Goal: Task Accomplishment & Management: Manage account settings

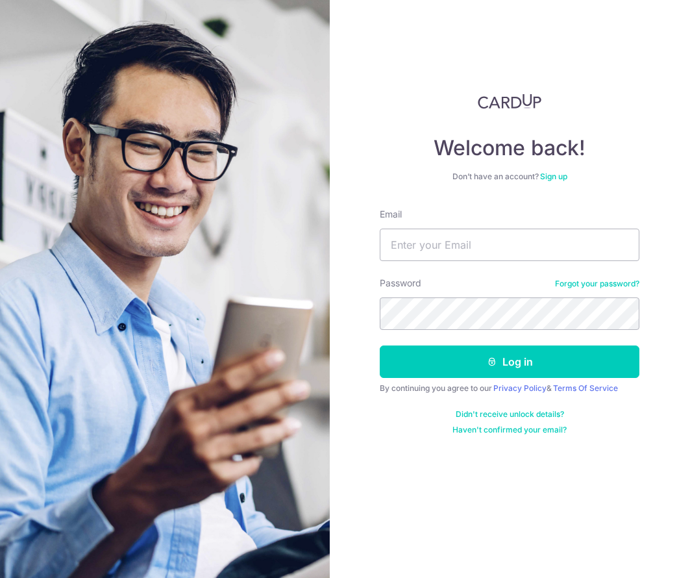
click at [420, 249] on input "Email" at bounding box center [510, 245] width 260 height 32
type input "[PERSON_NAME][EMAIL_ADDRESS][PERSON_NAME][DOMAIN_NAME]"
click at [380, 346] on button "Log in" at bounding box center [510, 362] width 260 height 32
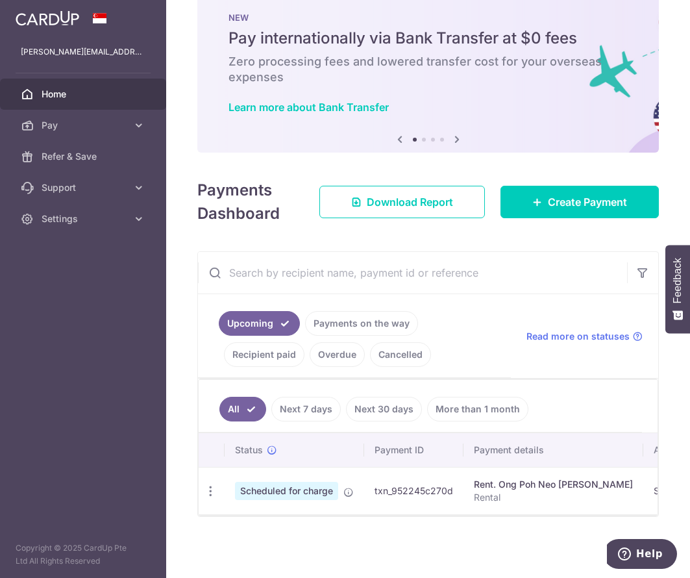
click at [271, 486] on span "Scheduled for charge" at bounding box center [286, 491] width 103 height 18
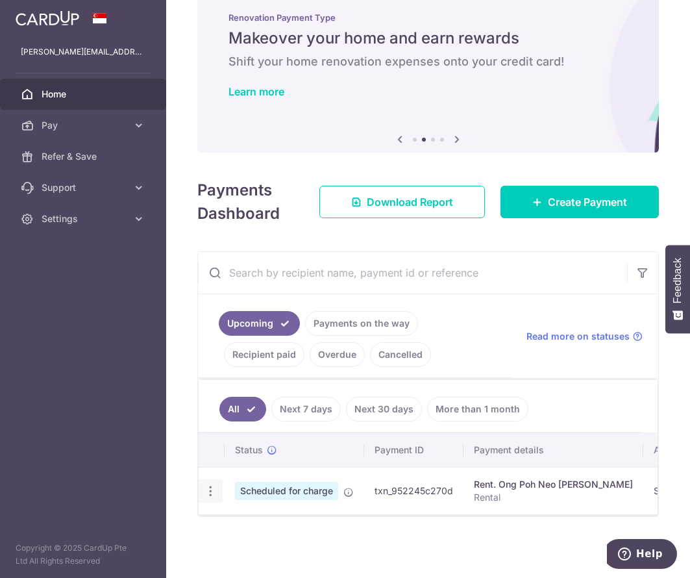
click at [215, 487] on icon "button" at bounding box center [211, 491] width 14 height 14
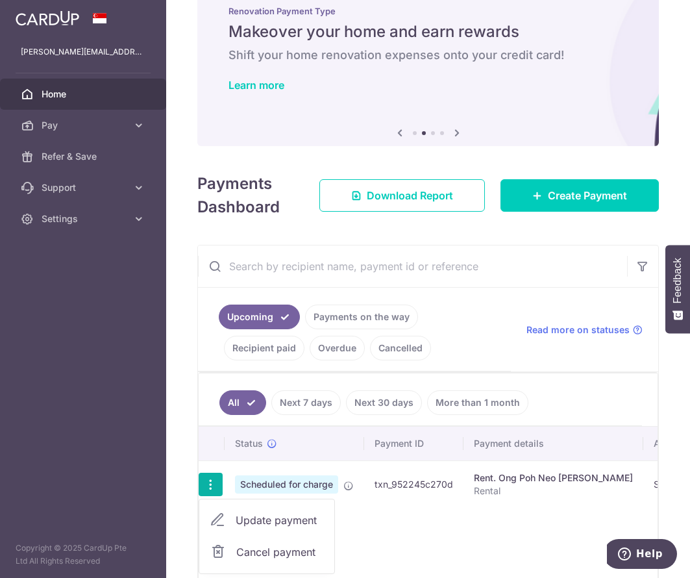
click at [255, 520] on span "Update payment" at bounding box center [280, 520] width 88 height 16
radio input "true"
type input "4,250.00"
type input "08/09/2025"
type input "Rental"
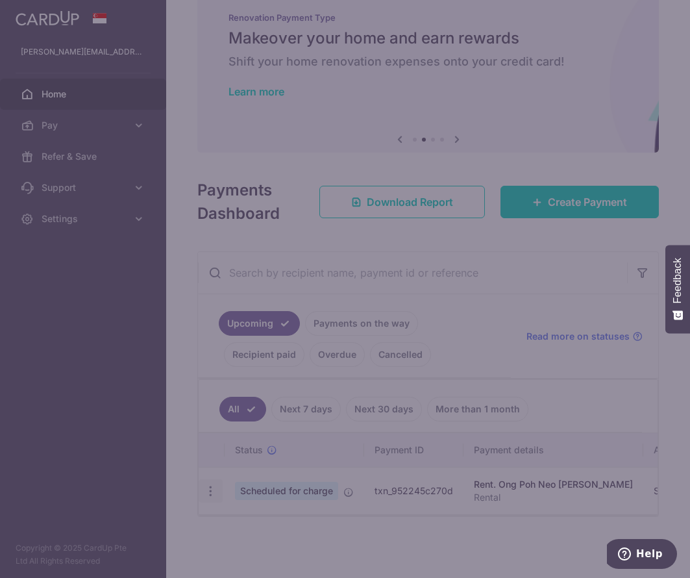
type input "SAVERENT179"
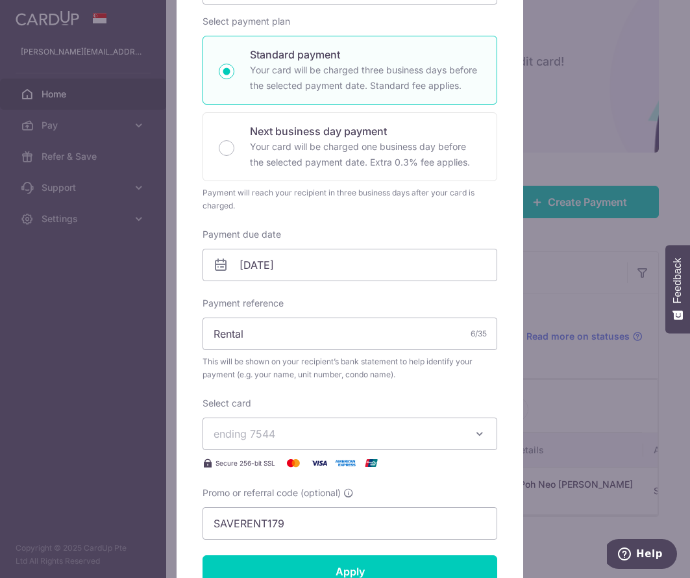
scroll to position [260, 0]
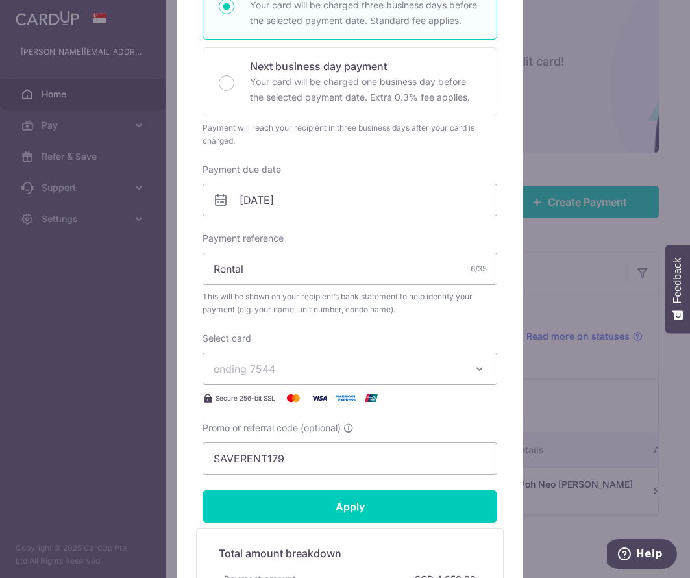
click at [299, 374] on span "ending 7544" at bounding box center [338, 369] width 249 height 16
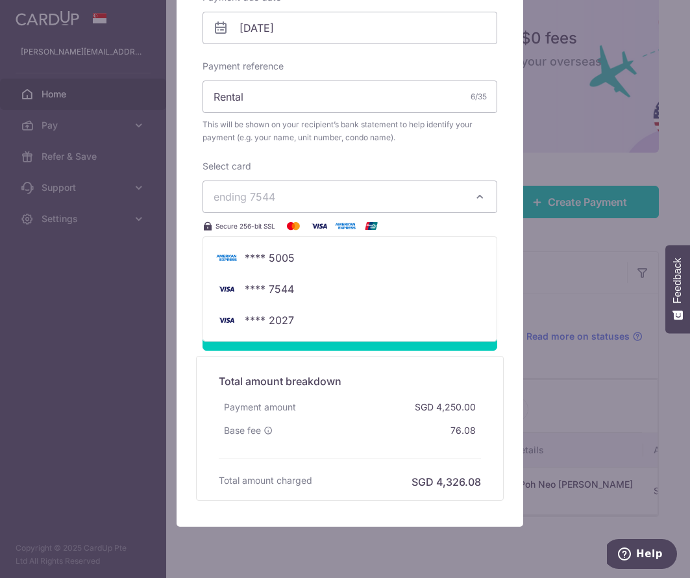
scroll to position [455, 0]
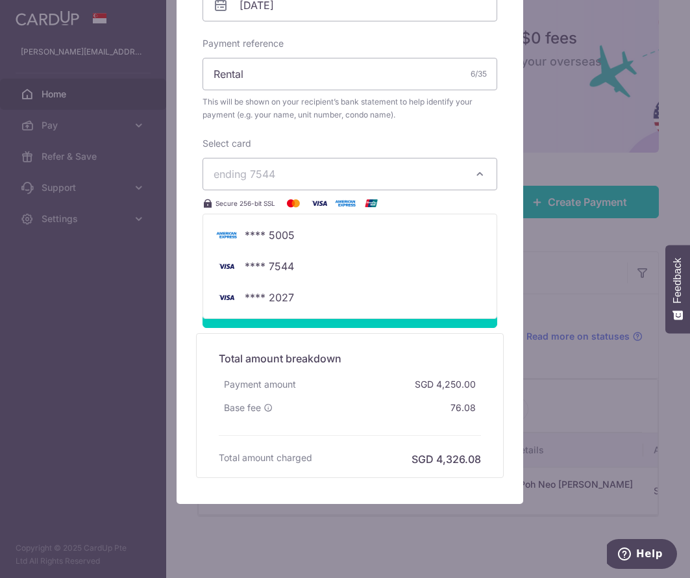
click at [281, 175] on span "ending 7544" at bounding box center [338, 174] width 249 height 16
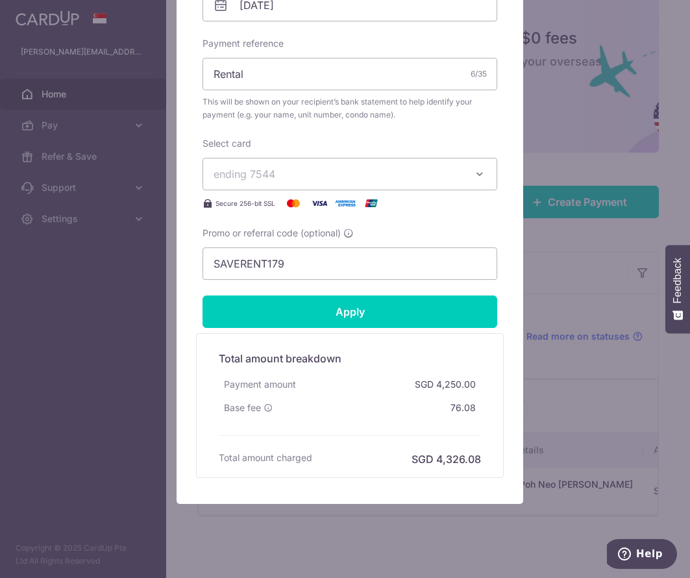
click at [281, 170] on span "ending 7544" at bounding box center [338, 174] width 249 height 16
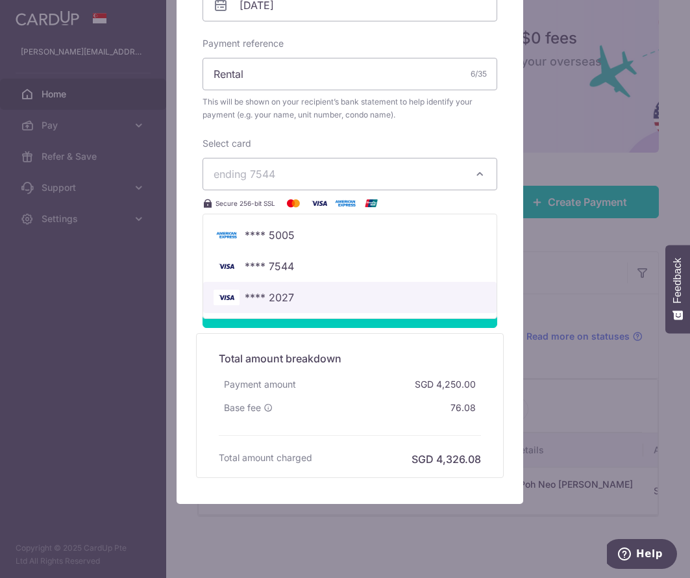
click at [275, 301] on span "**** 2027" at bounding box center [269, 298] width 49 height 16
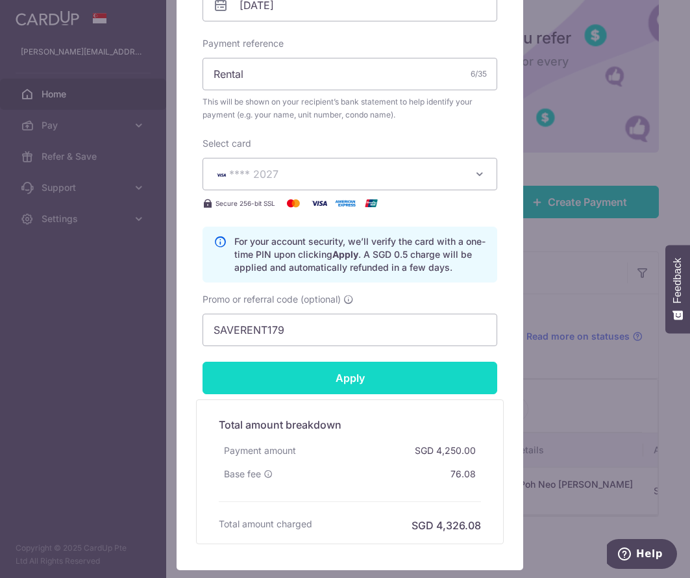
click at [342, 384] on input "Apply" at bounding box center [350, 378] width 295 height 32
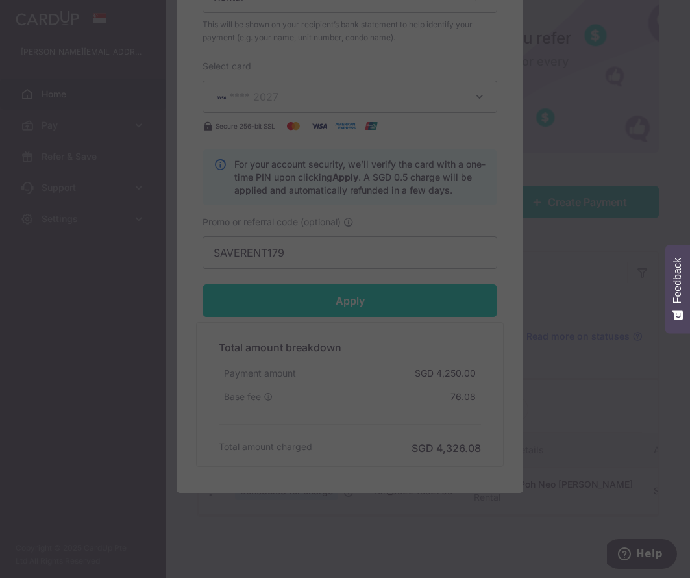
scroll to position [541, 0]
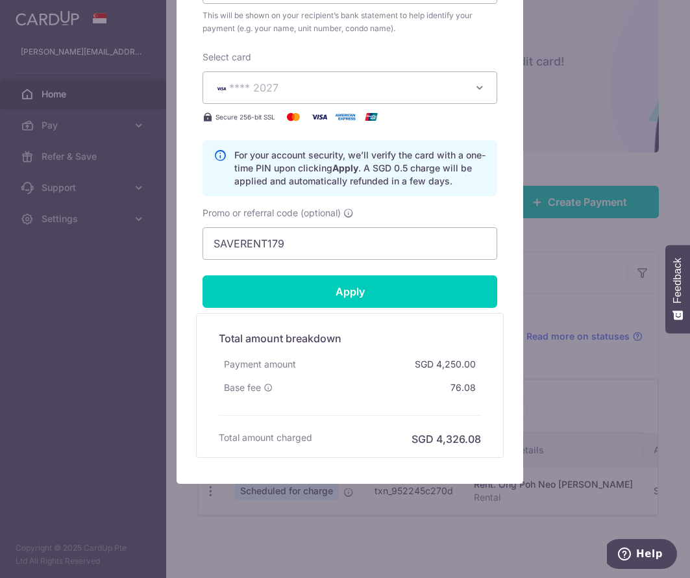
type input "Successfully Applied"
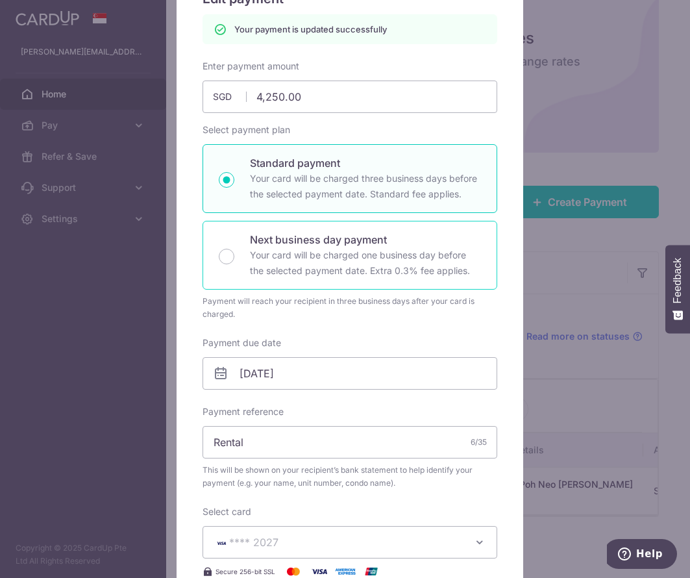
scroll to position [0, 0]
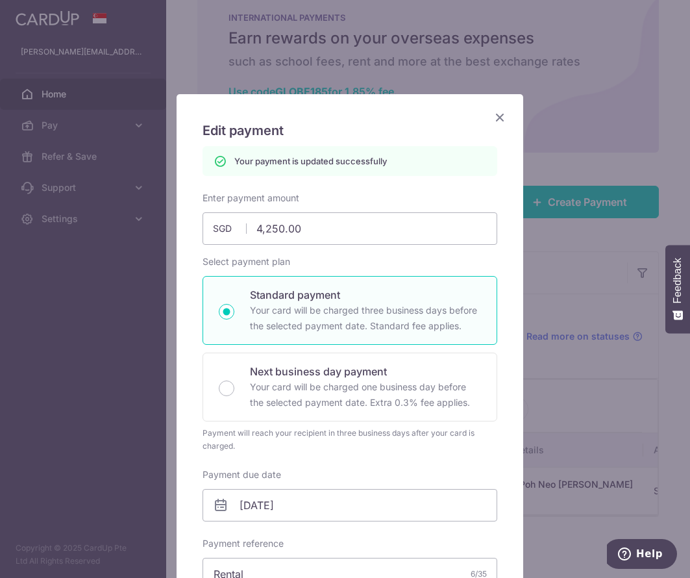
click at [496, 116] on icon "Close" at bounding box center [500, 117] width 16 height 16
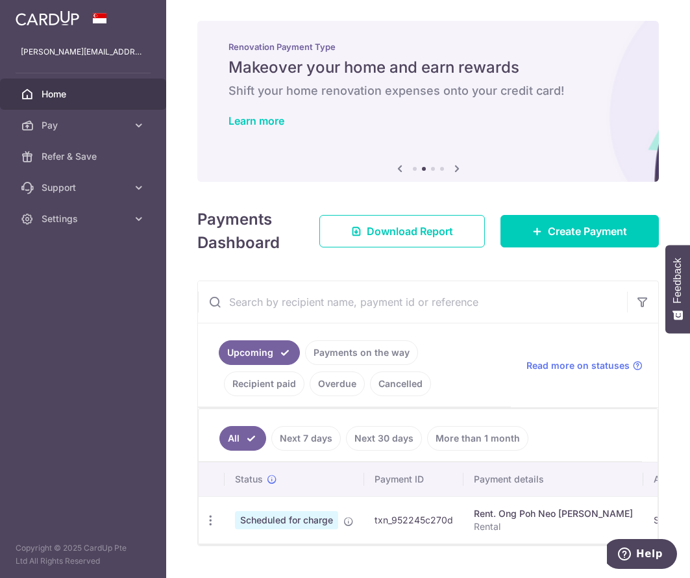
scroll to position [36, 0]
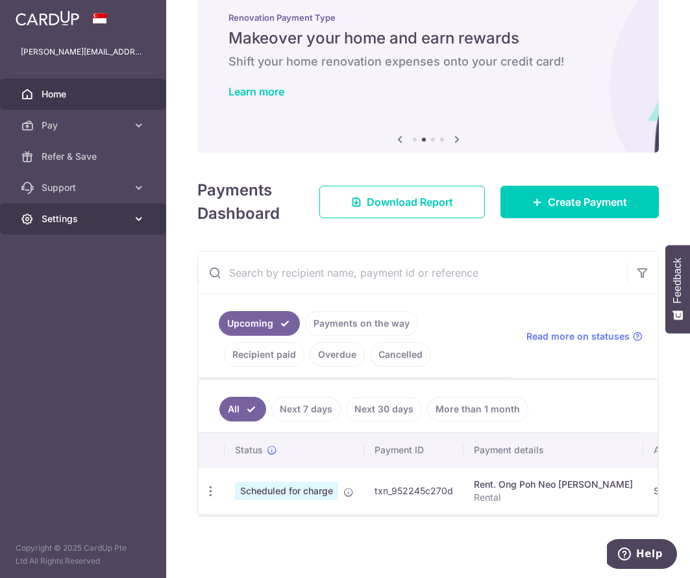
click at [134, 218] on icon at bounding box center [138, 218] width 13 height 13
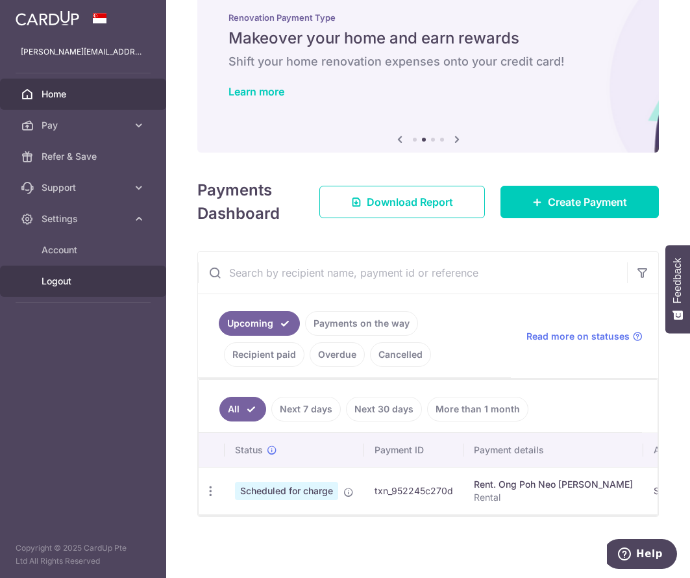
click at [55, 277] on span "Logout" at bounding box center [85, 281] width 86 height 13
